Goal: Find specific page/section: Find specific page/section

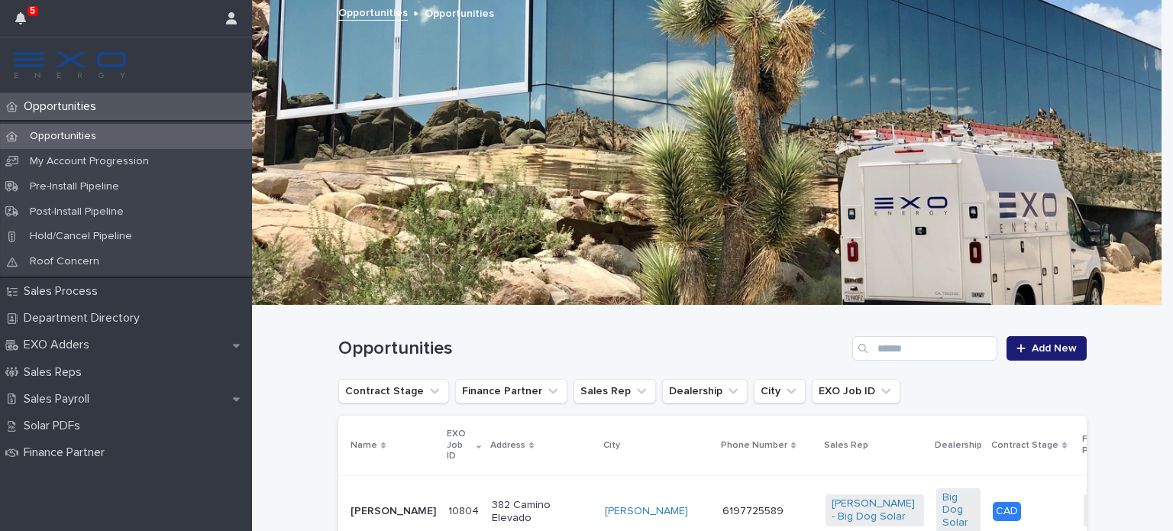
scroll to position [165, 0]
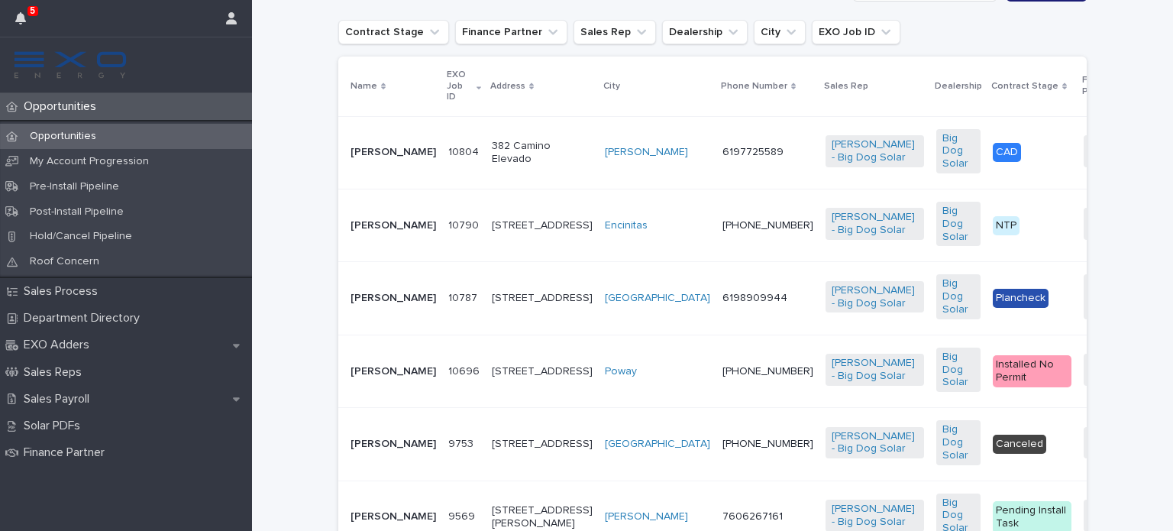
scroll to position [354, 0]
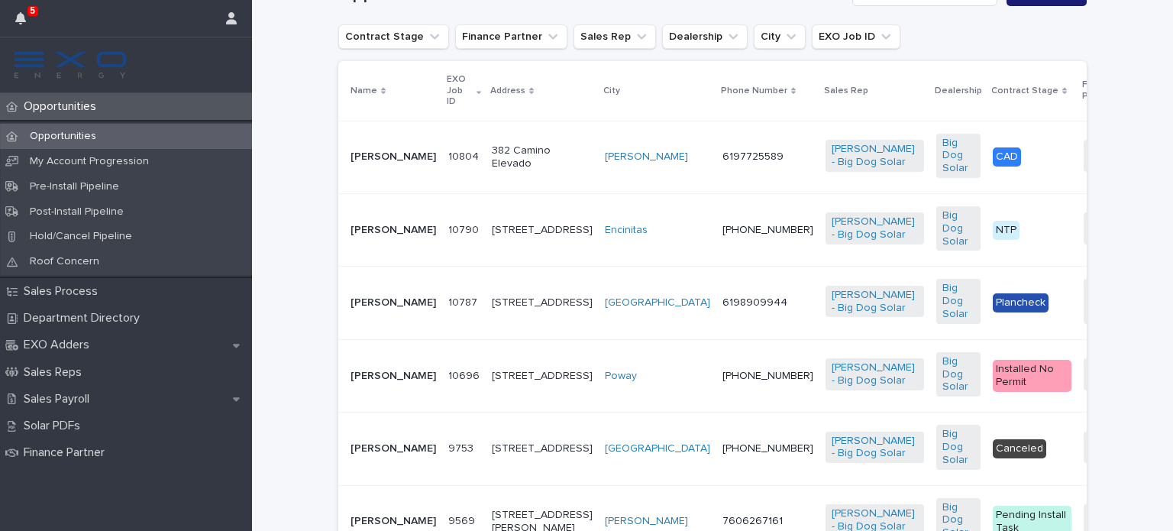
click at [376, 243] on div "[PERSON_NAME]" at bounding box center [393, 230] width 86 height 25
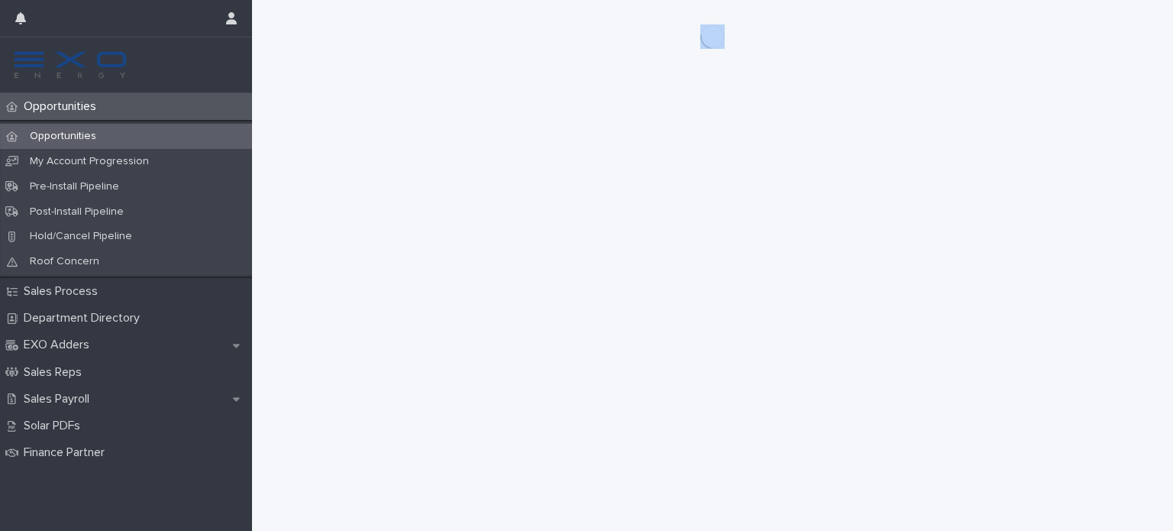
click at [376, 250] on div "Loading... Saving… Loading... Saving…" at bounding box center [712, 246] width 763 height 492
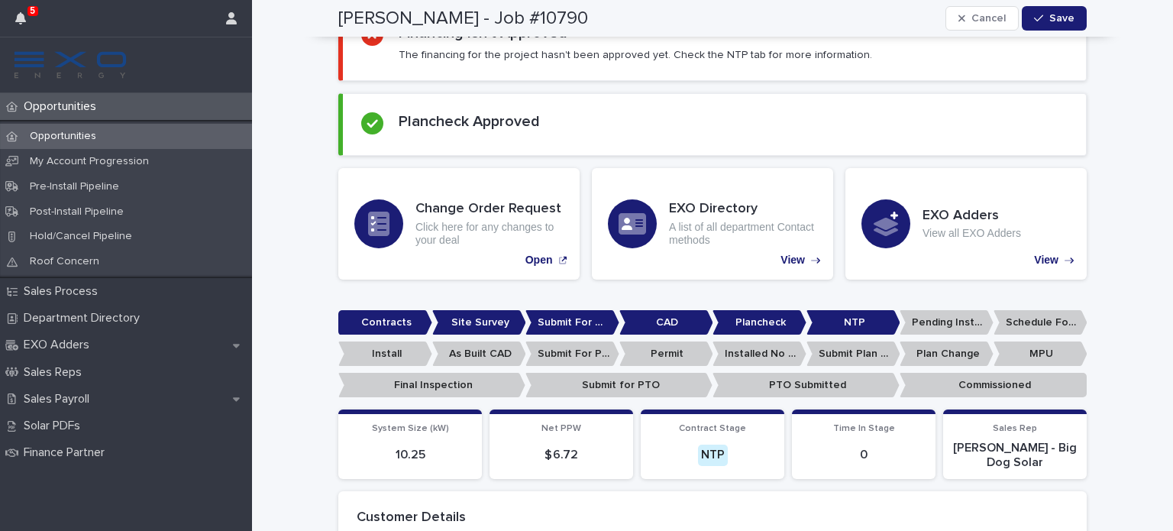
scroll to position [126, 0]
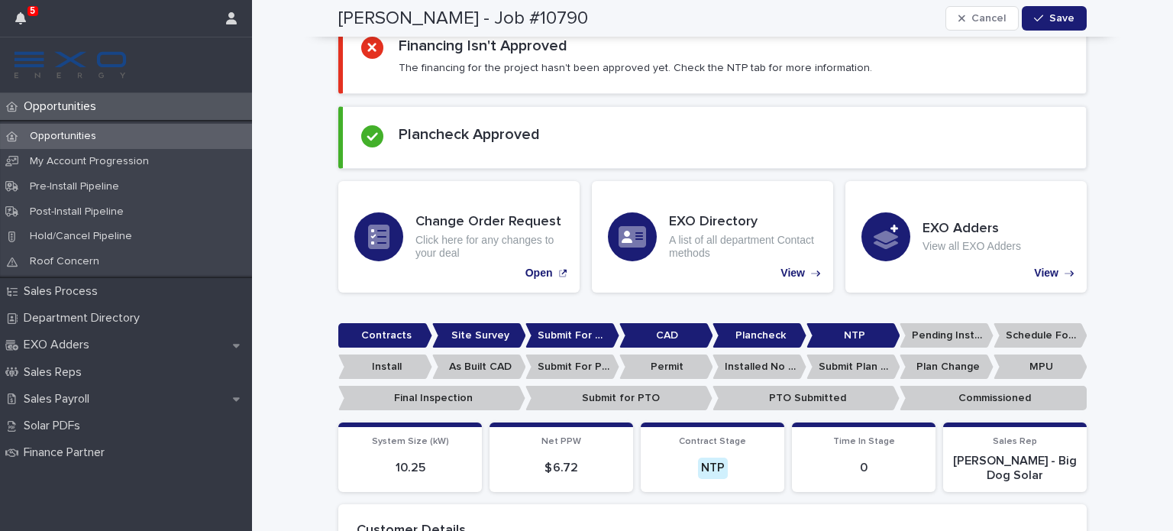
click at [71, 109] on p "Opportunities" at bounding box center [63, 106] width 91 height 15
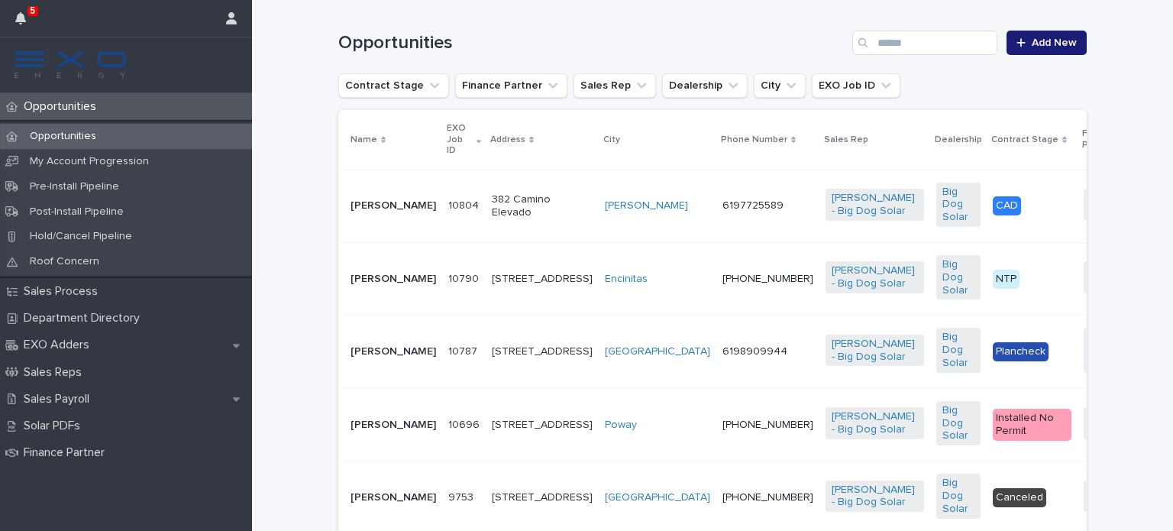
scroll to position [296, 0]
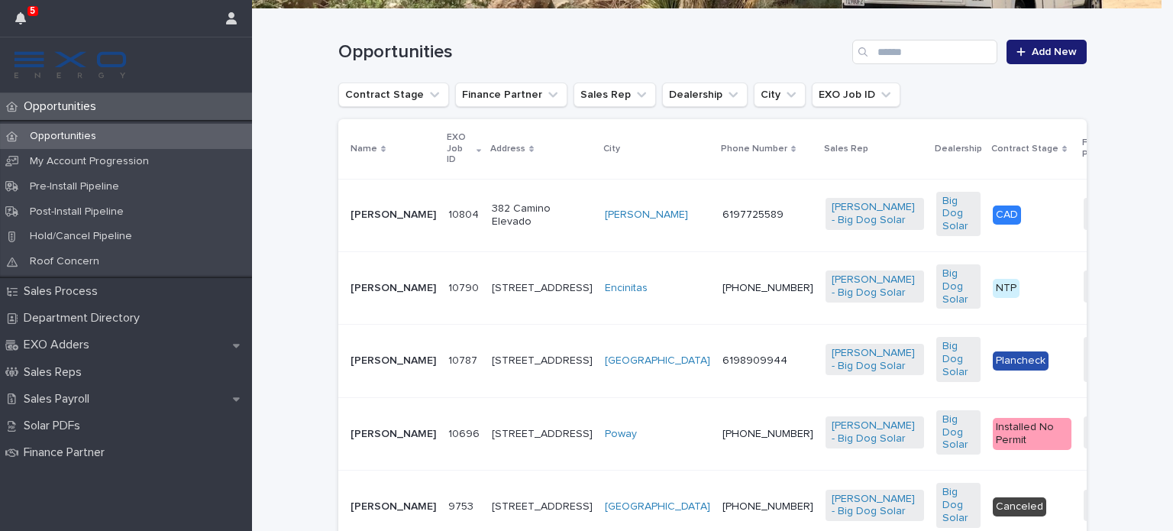
click at [360, 295] on p "[PERSON_NAME]" at bounding box center [393, 288] width 86 height 13
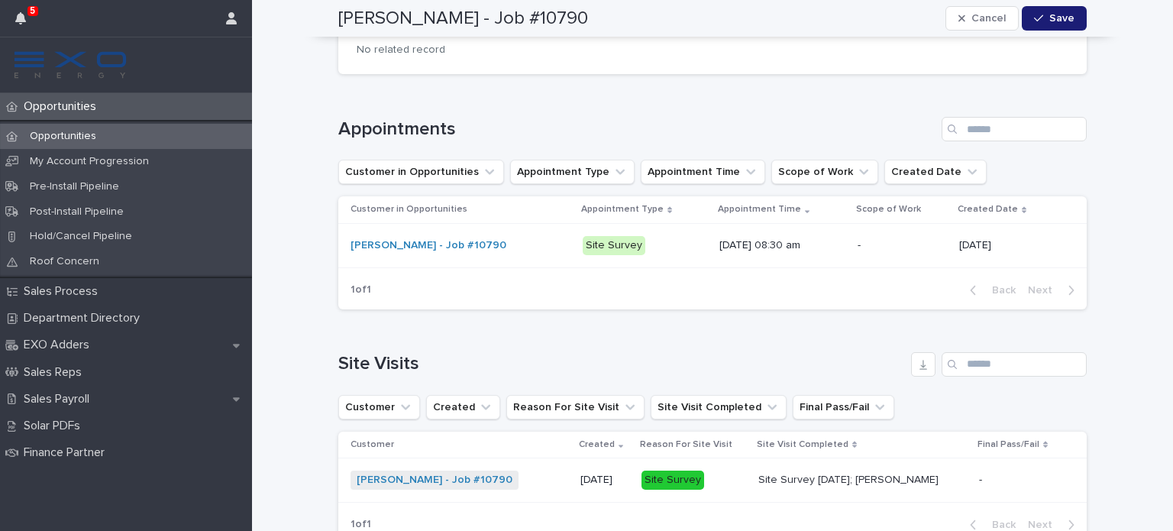
scroll to position [1976, 0]
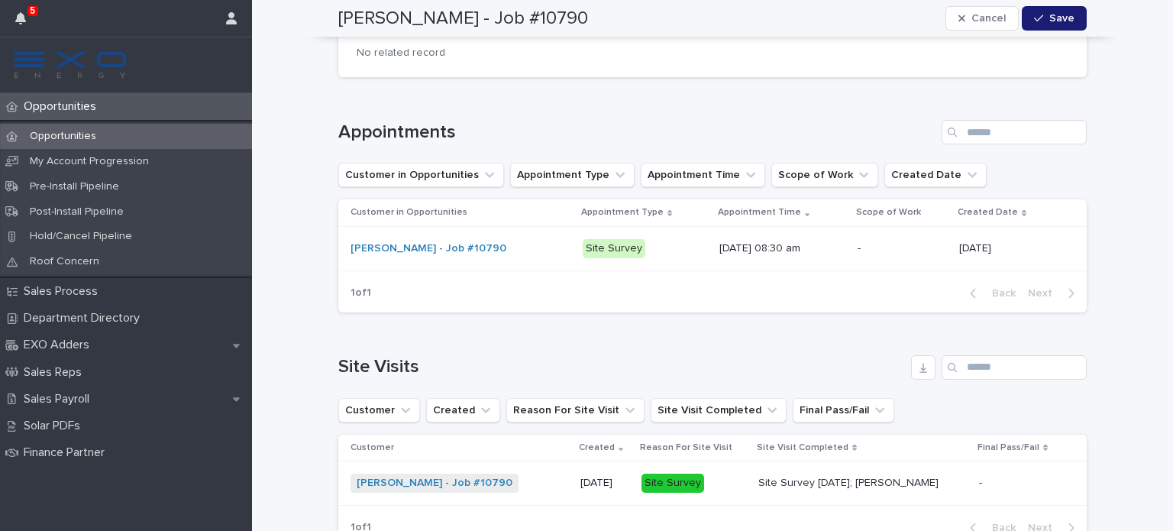
click at [1161, 448] on div "5 Opportunities Opportunities My Account Progression Pre-Install Pipeline Post-…" at bounding box center [586, 265] width 1173 height 531
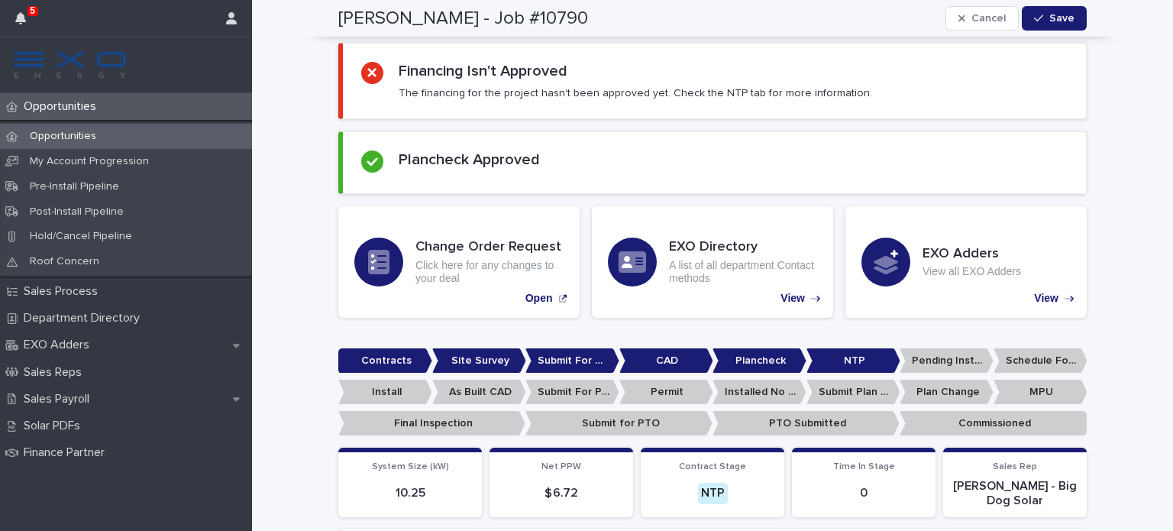
scroll to position [0, 0]
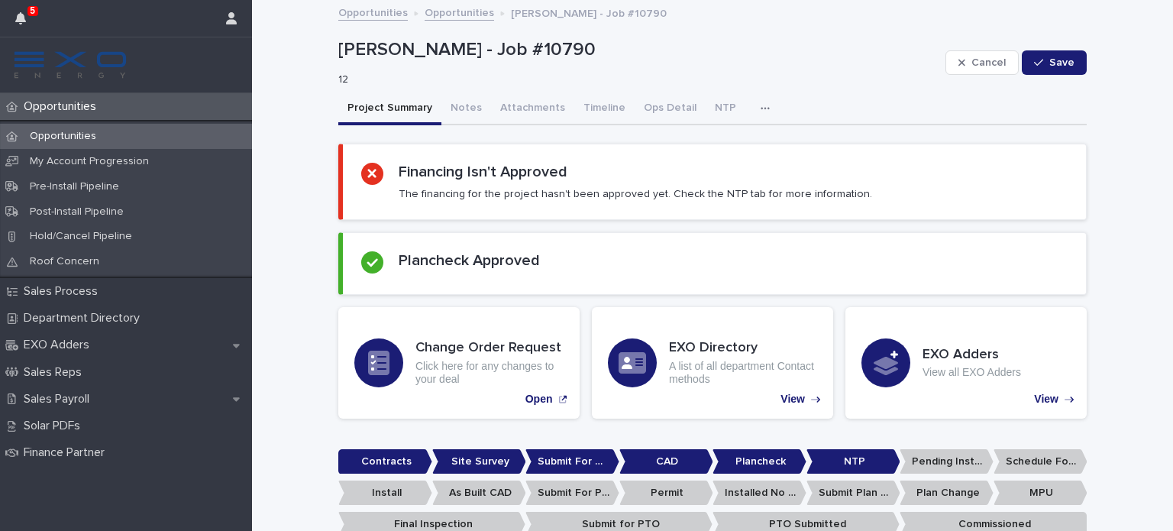
click at [118, 109] on div "Opportunities" at bounding box center [126, 106] width 252 height 27
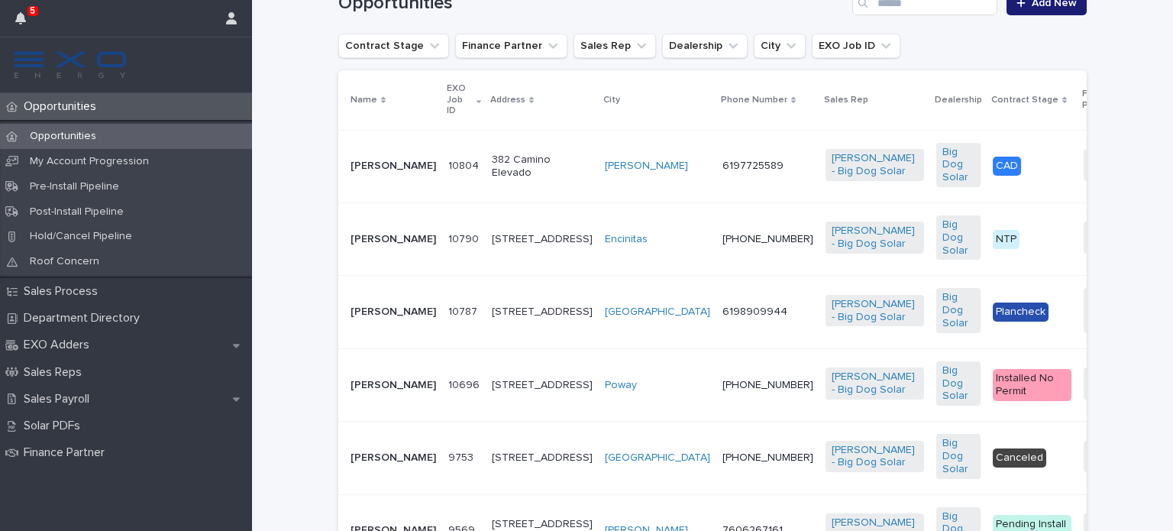
scroll to position [342, 0]
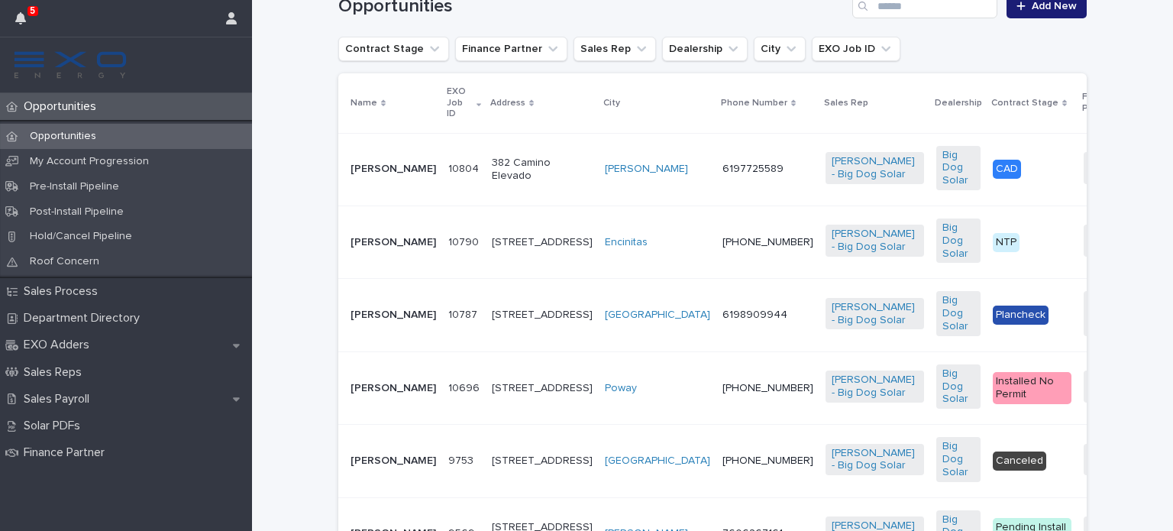
click at [359, 395] on p "[PERSON_NAME]" at bounding box center [393, 388] width 86 height 13
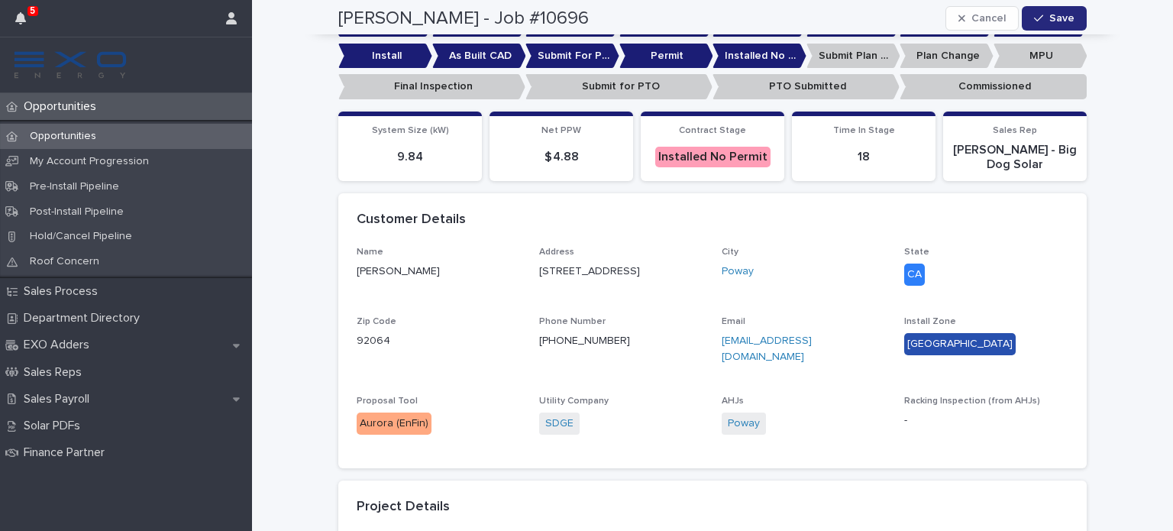
scroll to position [362, 0]
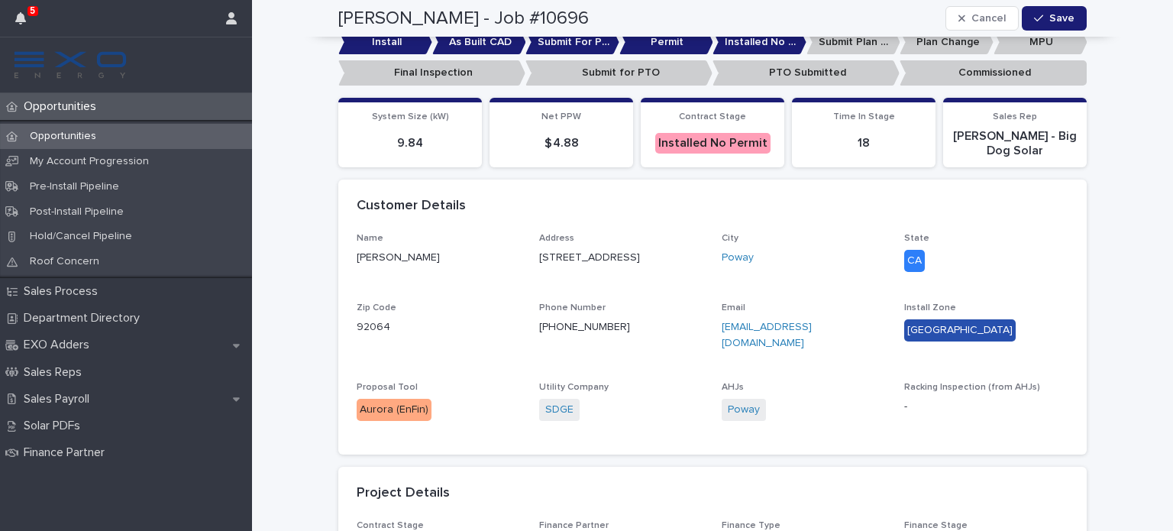
click at [189, 104] on div "Opportunities" at bounding box center [126, 106] width 252 height 27
